Goal: Task Accomplishment & Management: Manage account settings

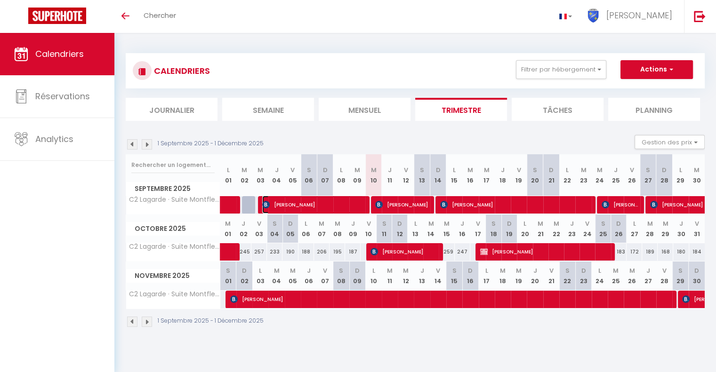
click at [329, 209] on span "[PERSON_NAME]" at bounding box center [312, 205] width 101 height 18
select select "OK"
select select "KO"
select select "0"
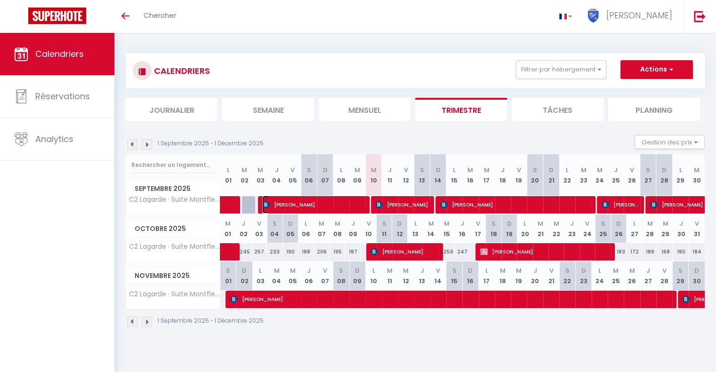
select select "1"
select select
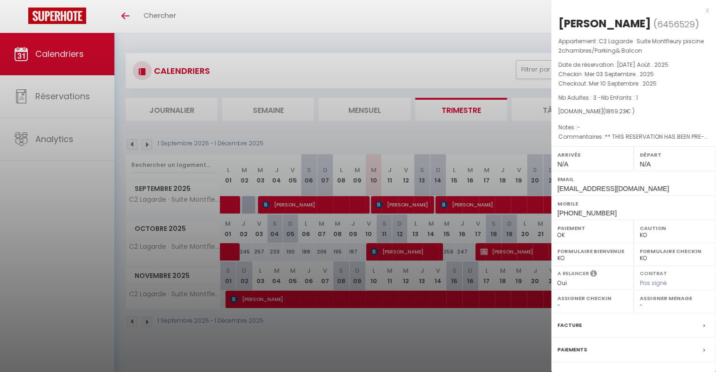
click at [313, 233] on div at bounding box center [358, 186] width 716 height 372
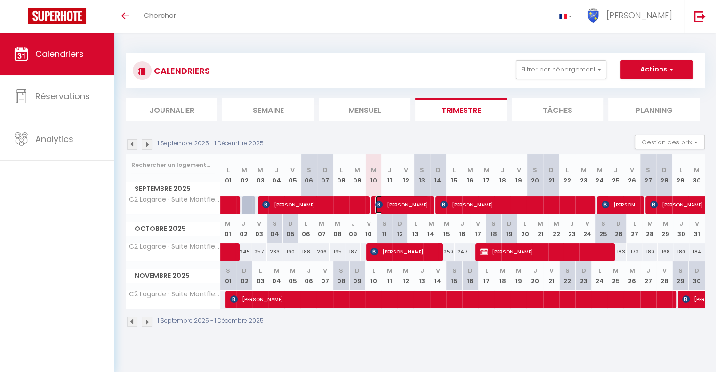
click at [402, 208] on span "[PERSON_NAME]" at bounding box center [401, 205] width 53 height 18
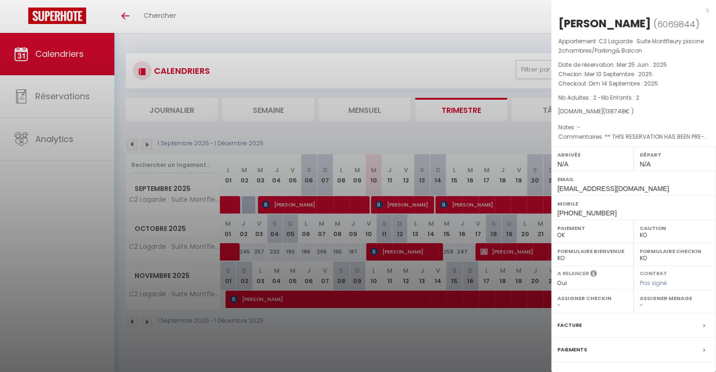
click at [463, 209] on div at bounding box center [358, 186] width 716 height 372
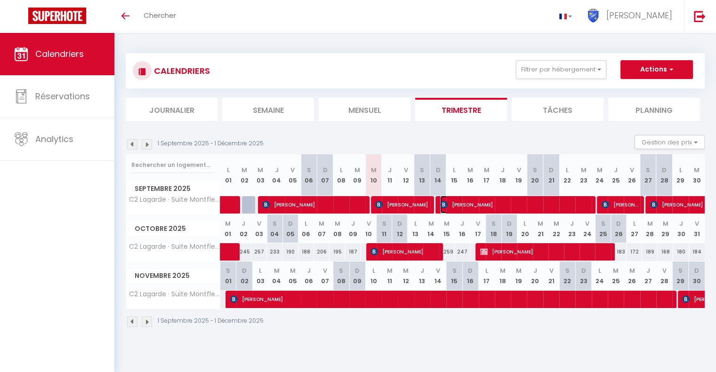
click at [463, 209] on span "[PERSON_NAME]" at bounding box center [514, 205] width 149 height 18
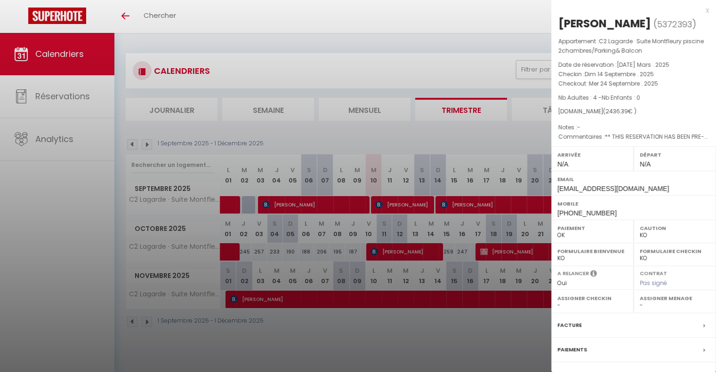
click at [447, 223] on div at bounding box center [358, 186] width 716 height 372
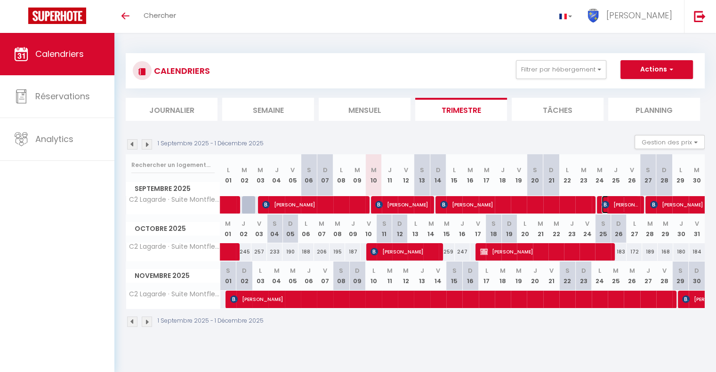
click at [615, 204] on span "[PERSON_NAME]" at bounding box center [620, 205] width 37 height 18
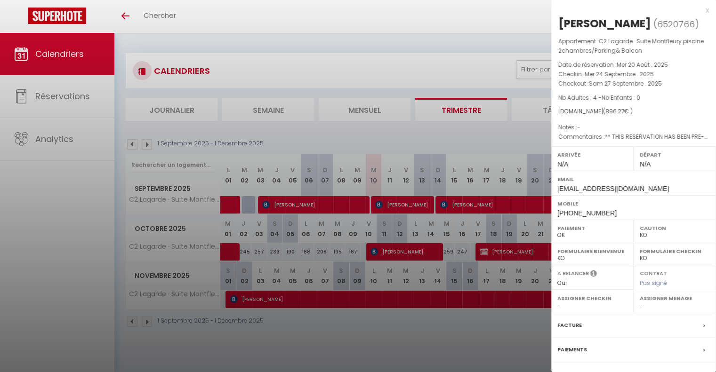
click at [542, 221] on div at bounding box center [358, 186] width 716 height 372
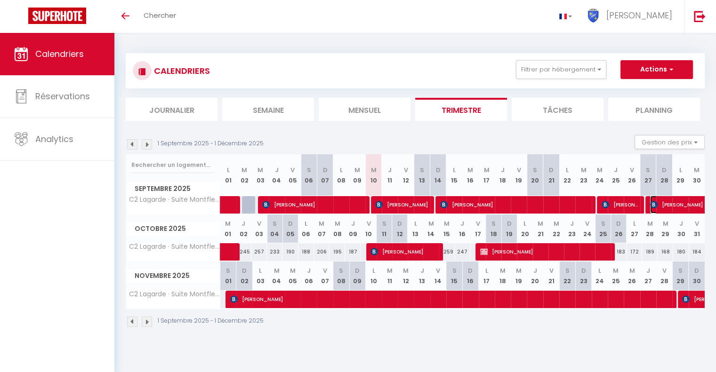
click at [681, 208] on span "[PERSON_NAME]" at bounding box center [704, 205] width 108 height 18
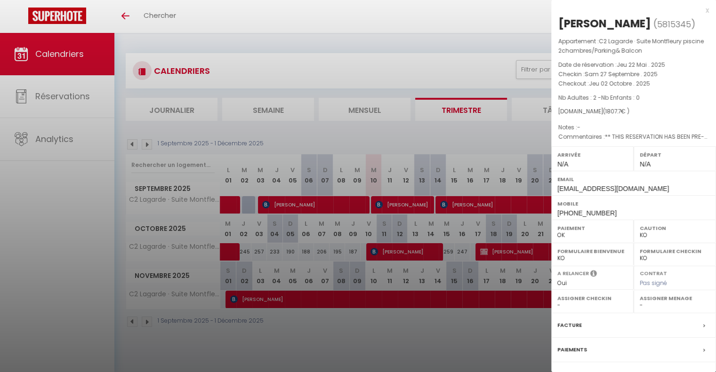
click at [503, 232] on div at bounding box center [358, 186] width 716 height 372
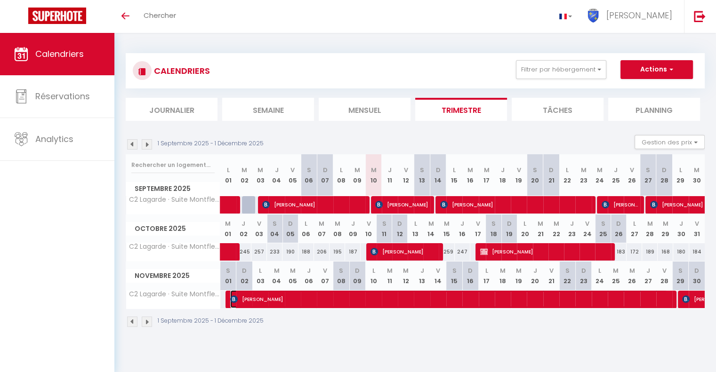
click at [278, 299] on span "[PERSON_NAME]" at bounding box center [448, 299] width 437 height 18
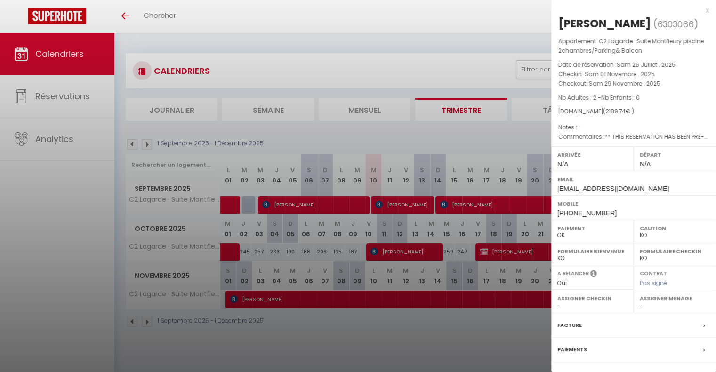
click at [300, 329] on div at bounding box center [358, 186] width 716 height 372
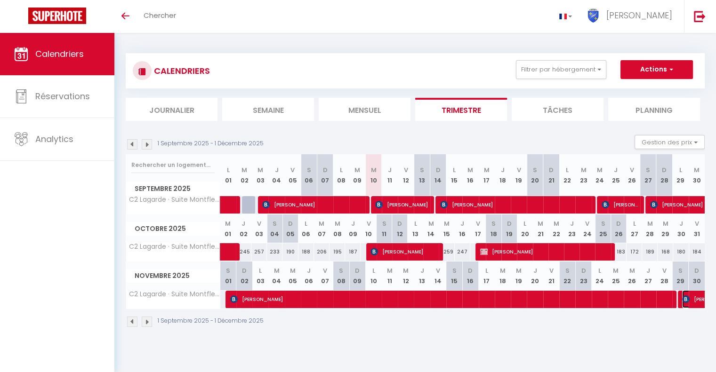
click at [685, 296] on img at bounding box center [686, 300] width 8 height 8
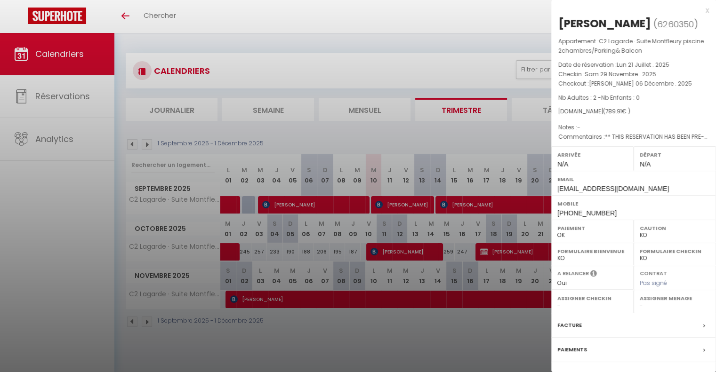
click at [449, 331] on div at bounding box center [358, 186] width 716 height 372
